Goal: Task Accomplishment & Management: Manage account settings

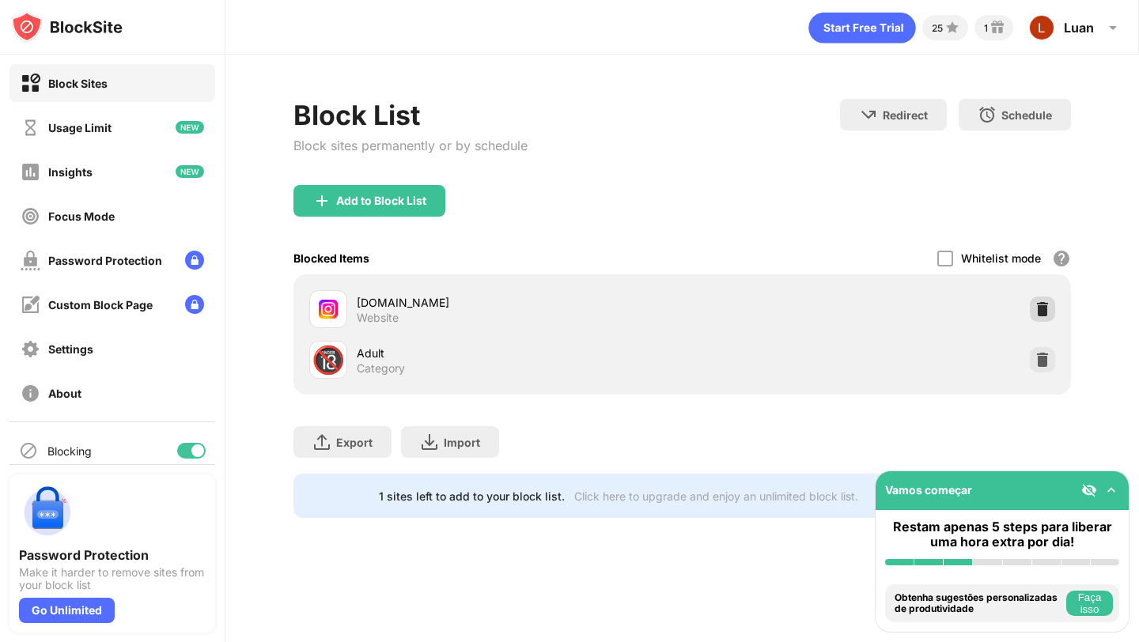
click at [1048, 308] on img at bounding box center [1042, 309] width 16 height 16
